Goal: Complete application form

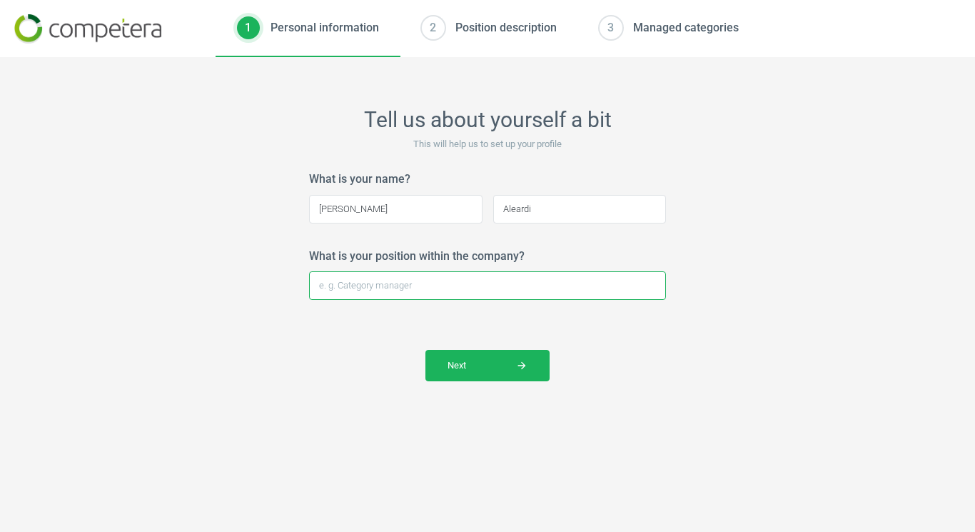
click at [447, 293] on input "What is your position within the company?" at bounding box center [487, 285] width 357 height 29
type input "S"
type input "Sales"
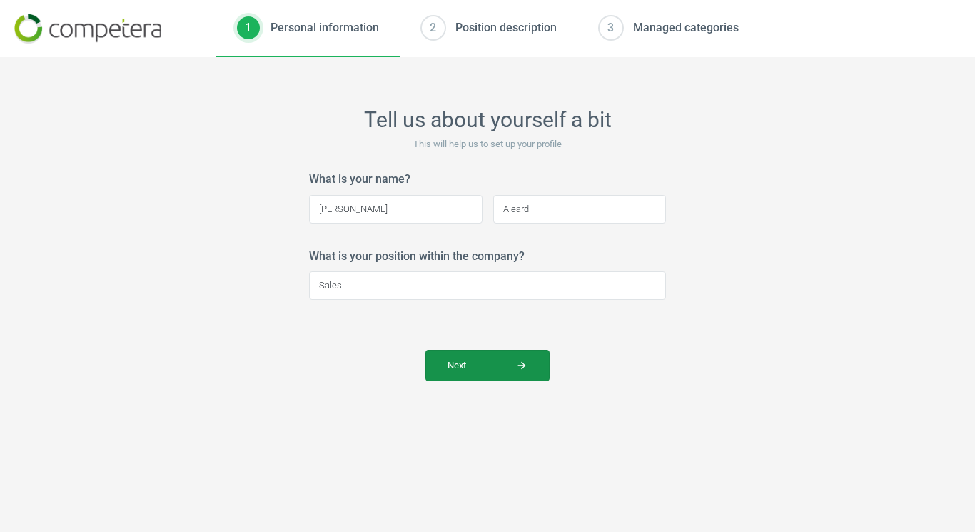
click at [475, 372] on button "Next arrow_forward" at bounding box center [487, 365] width 124 height 31
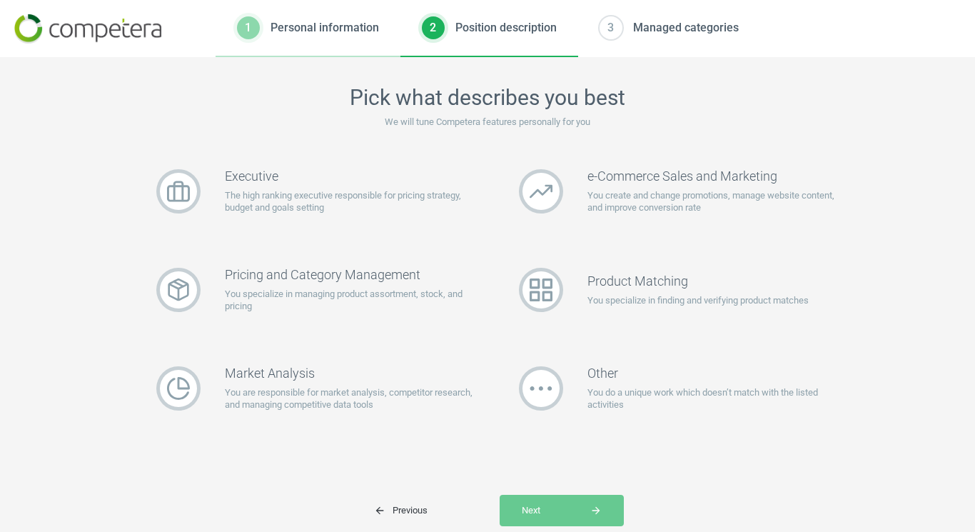
scroll to position [39, 0]
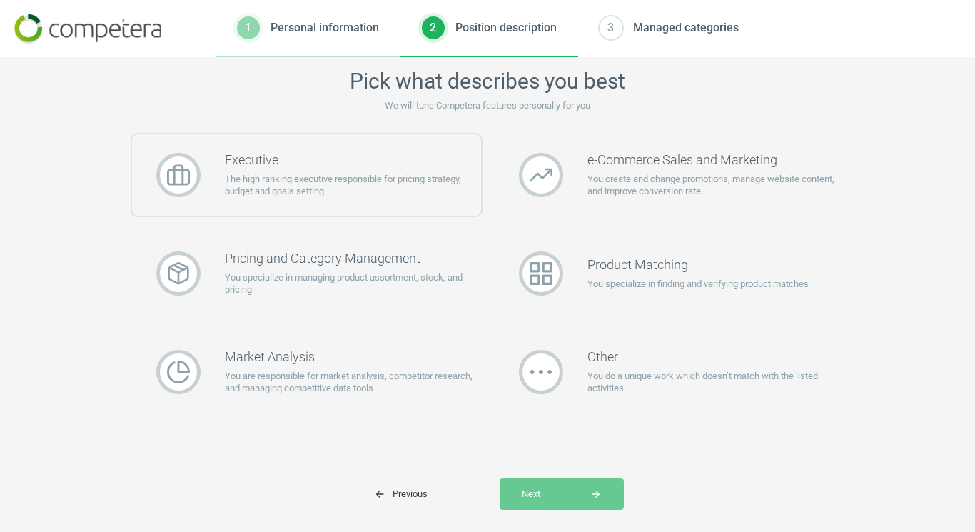
click at [294, 183] on p "The high ranking executive responsible for pricing strategy, budget and goals s…" at bounding box center [353, 186] width 256 height 26
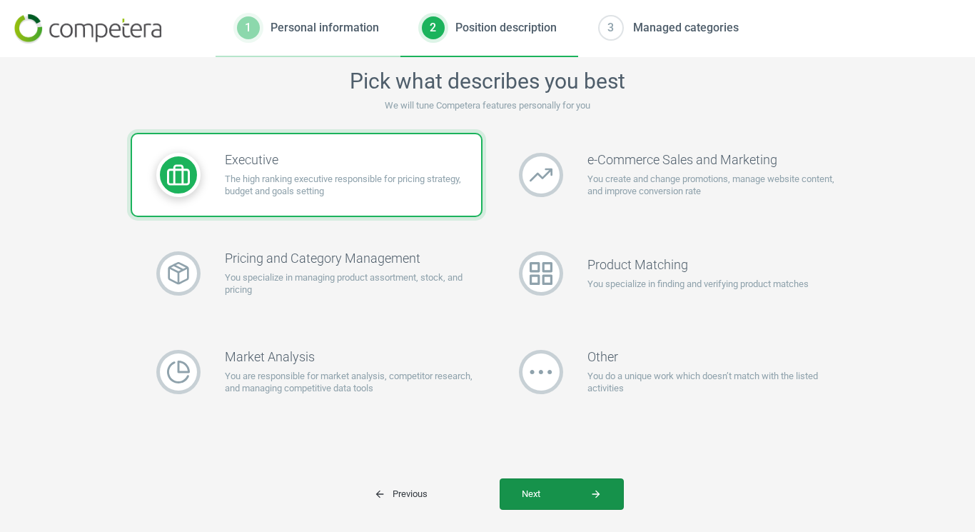
click at [564, 493] on span "Next arrow_forward" at bounding box center [562, 494] width 80 height 13
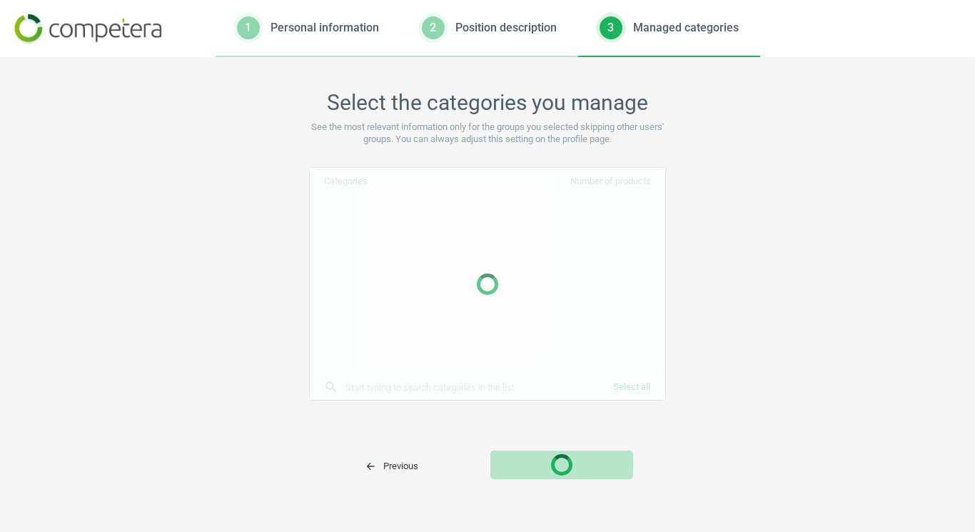
scroll to position [17, 0]
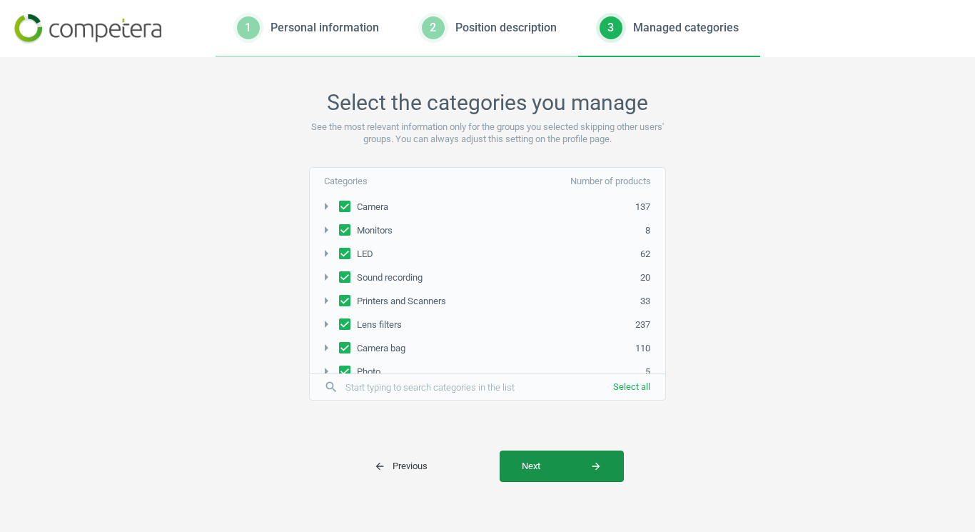
click at [561, 470] on span "Next arrow_forward" at bounding box center [562, 466] width 80 height 13
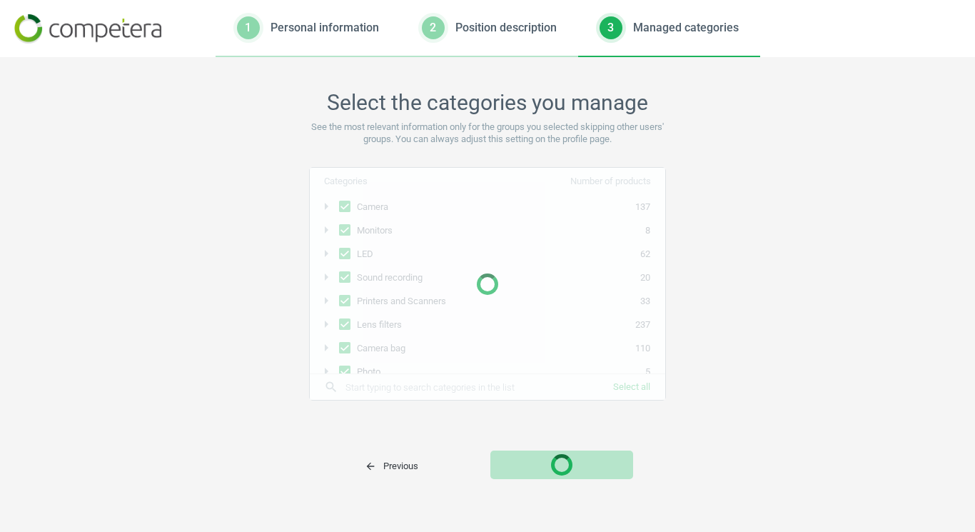
scroll to position [0, 0]
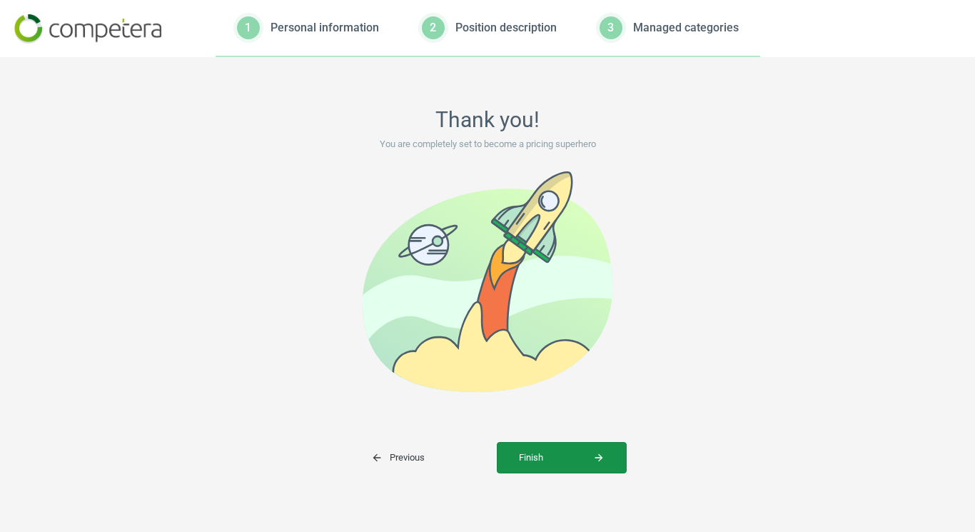
click at [561, 462] on span "Finish arrow_forward" at bounding box center [562, 457] width 86 height 13
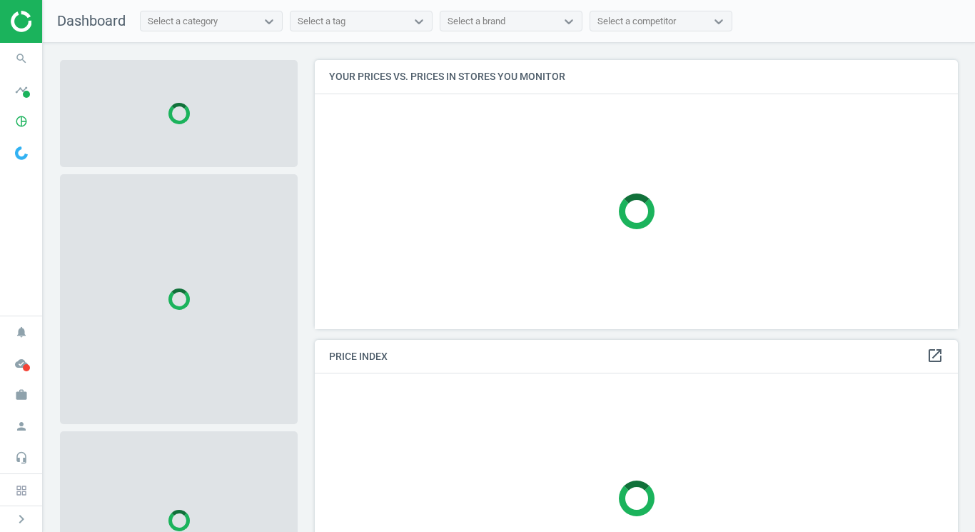
scroll to position [270, 644]
